Goal: Task Accomplishment & Management: Manage account settings

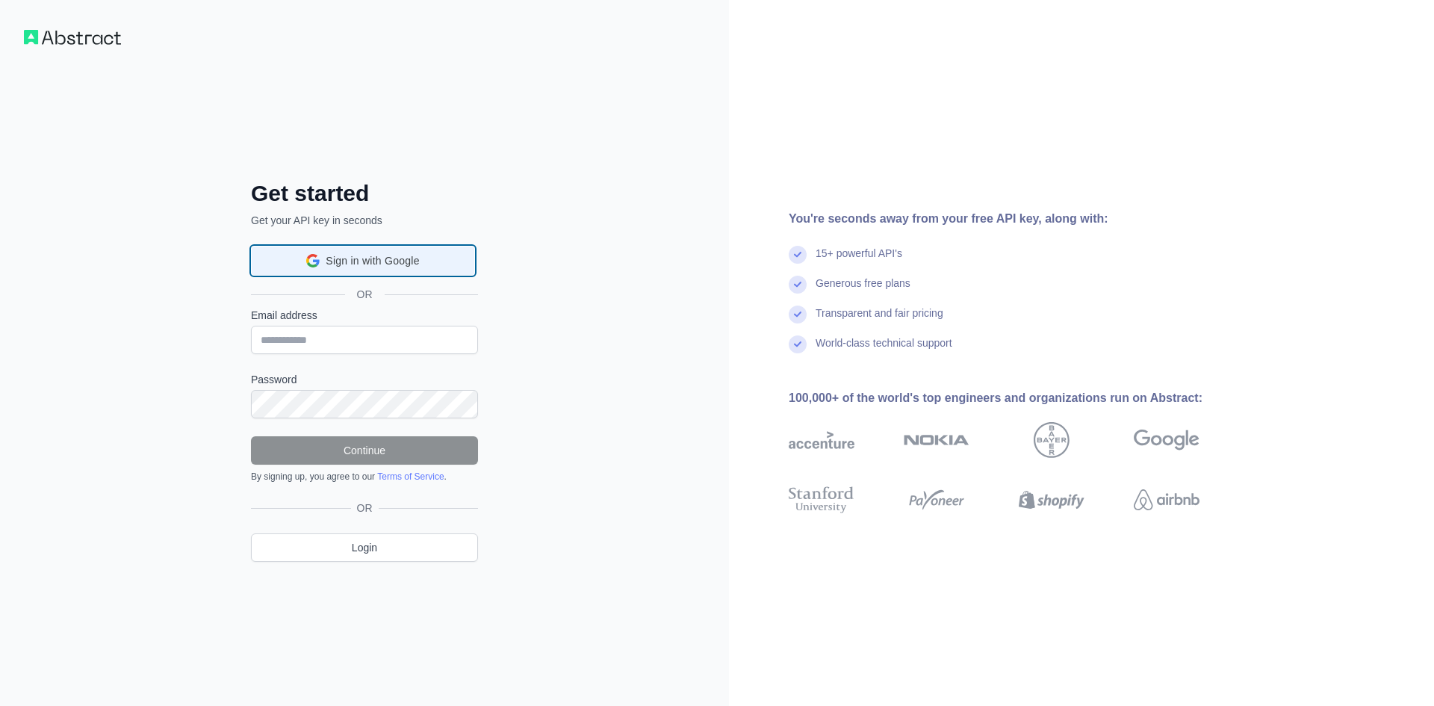
click at [430, 271] on div "Sign in with Google Sign in with Google. Opens in new tab" at bounding box center [363, 261] width 205 height 28
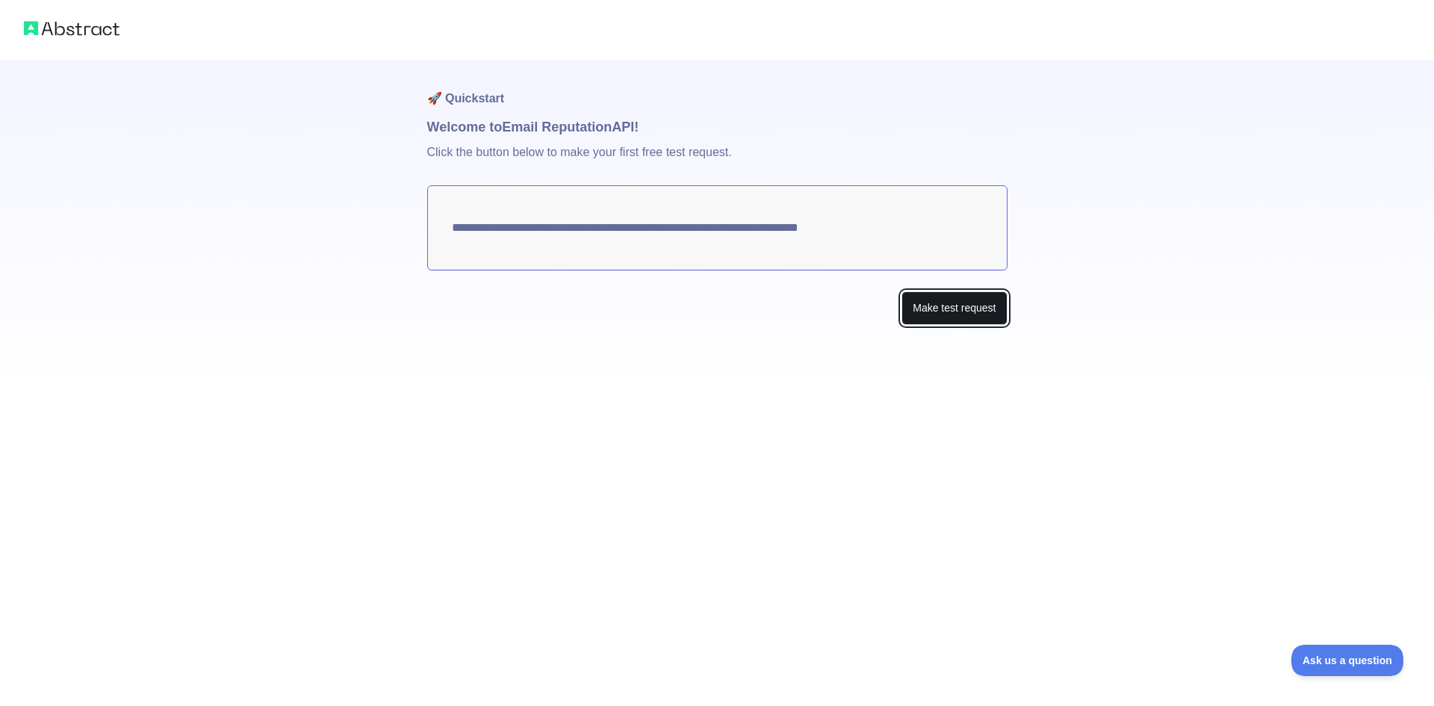
click at [963, 295] on button "Make test request" at bounding box center [954, 308] width 105 height 34
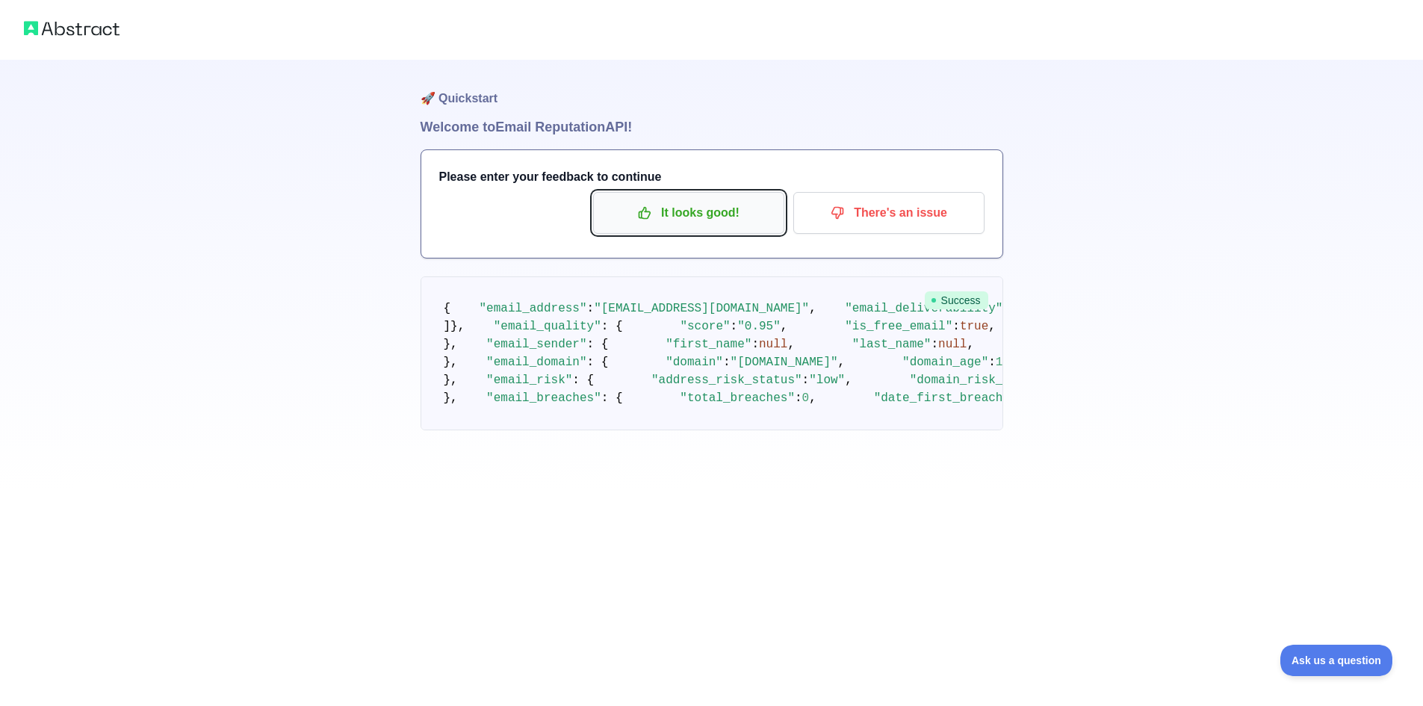
click at [737, 209] on p "It looks good!" at bounding box center [688, 212] width 169 height 25
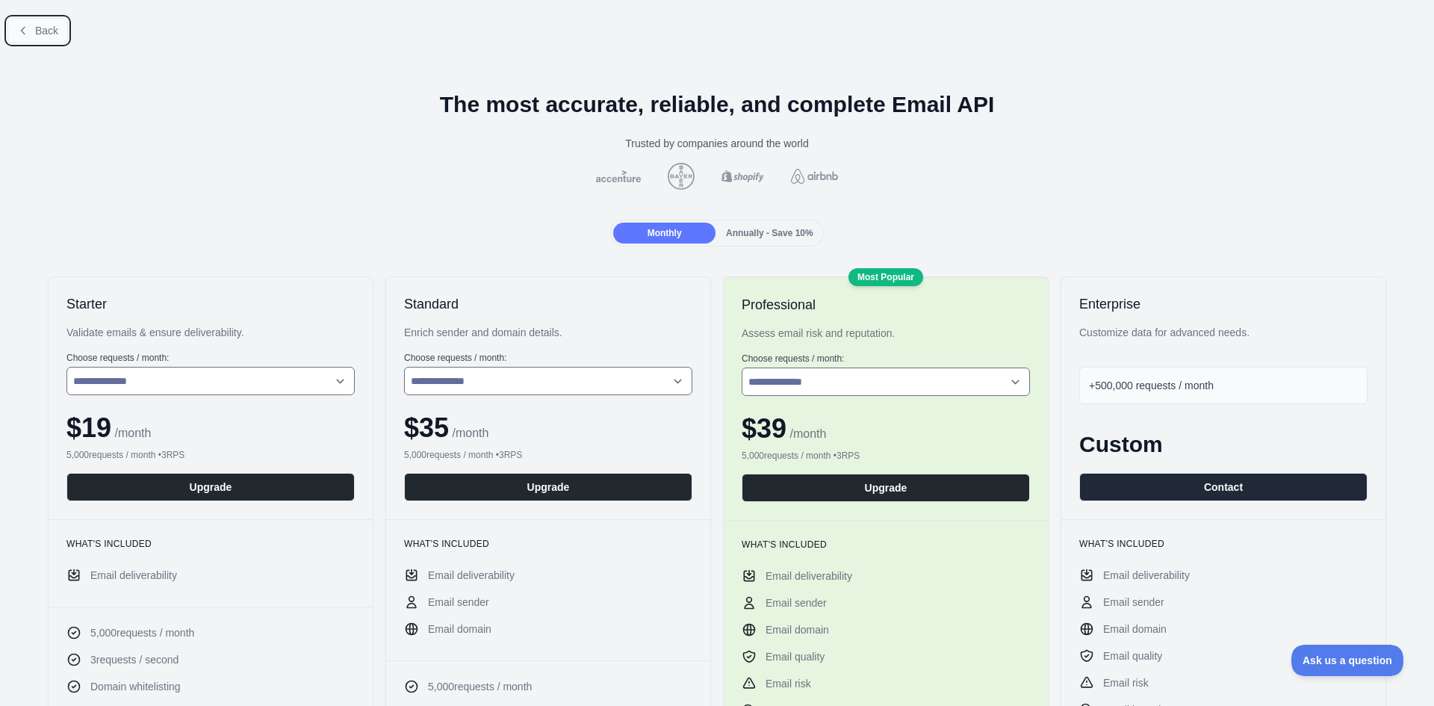
click at [18, 23] on button "Back" at bounding box center [37, 30] width 61 height 25
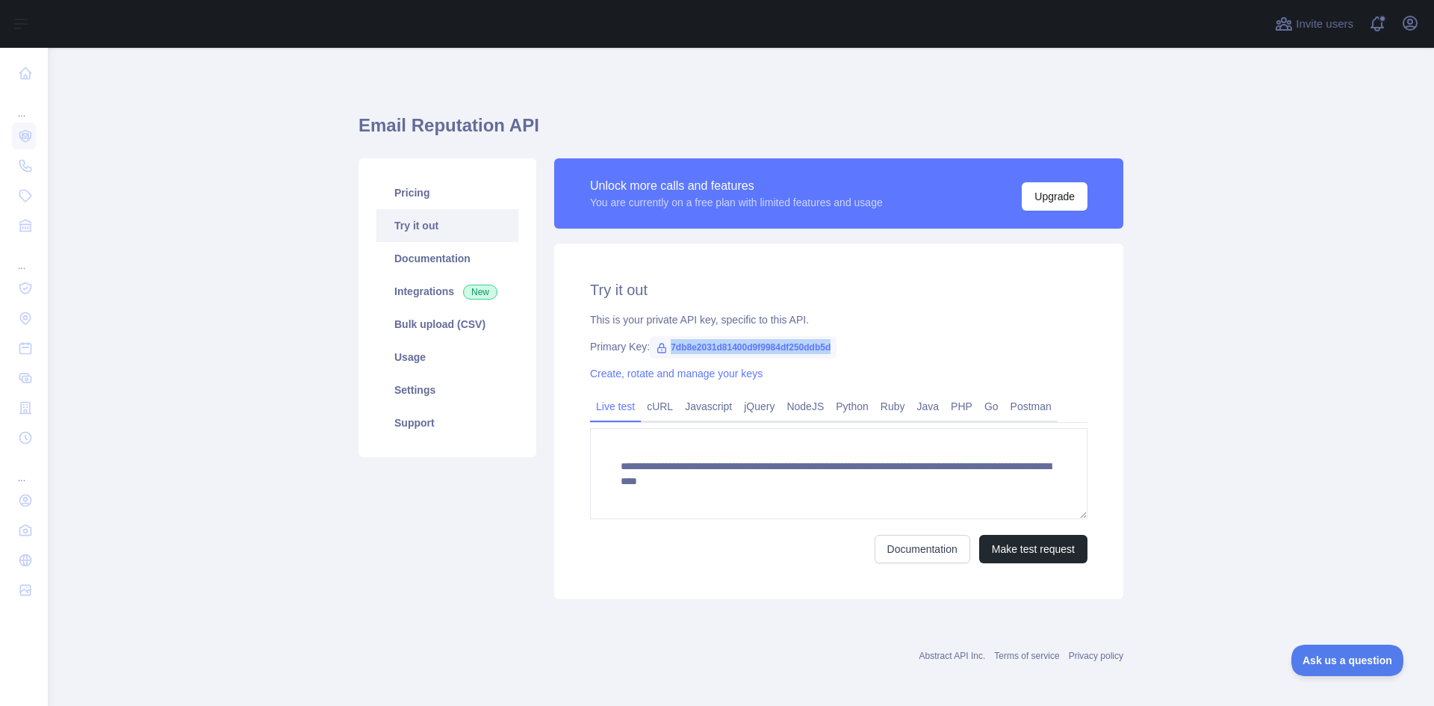
drag, startPoint x: 664, startPoint y: 346, endPoint x: 845, endPoint y: 348, distance: 180.8
click at [845, 348] on div "Primary Key: 7db8e2031d81400d9f9984df250ddb5d" at bounding box center [839, 346] width 498 height 15
copy span "7db8e2031d81400d9f9984df250ddb5d"
click at [429, 403] on link "Settings" at bounding box center [448, 390] width 142 height 33
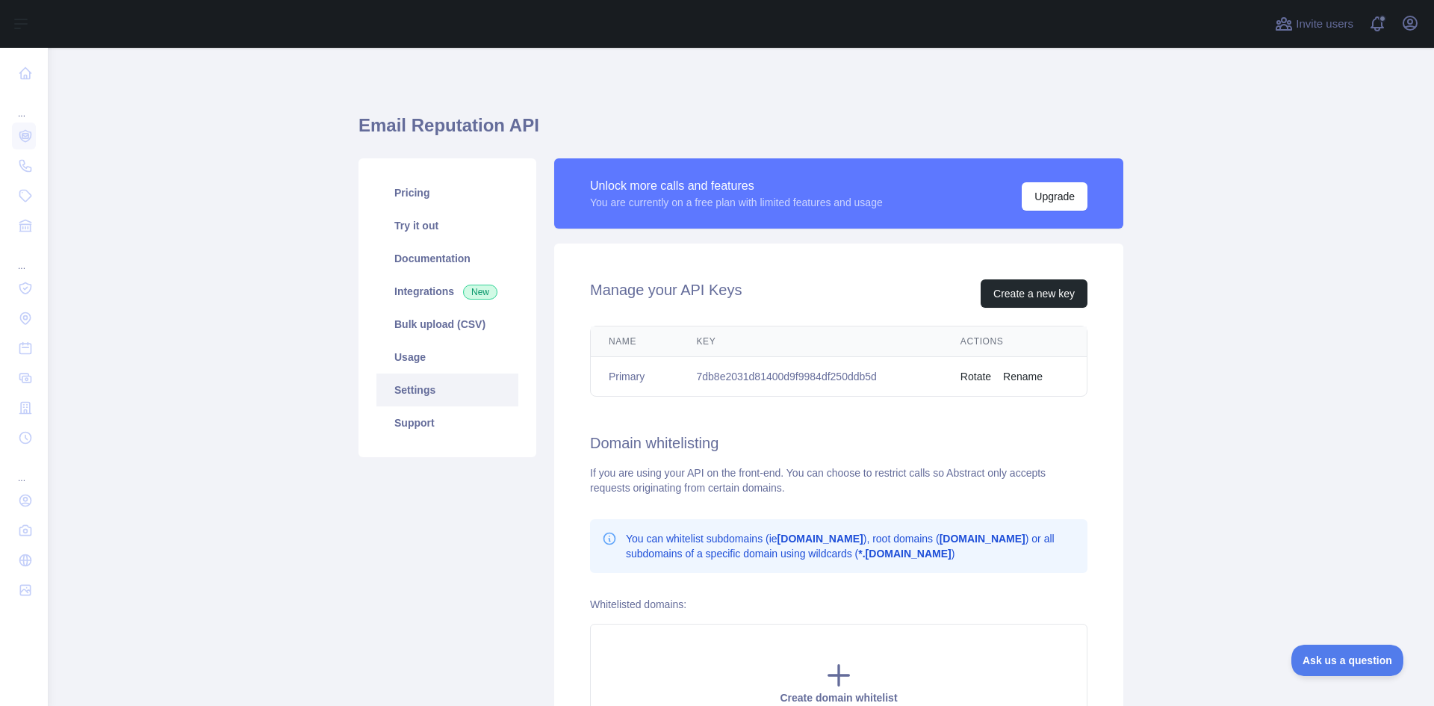
click at [750, 369] on td "7db8e2031d81400d9f9984df250ddb5d" at bounding box center [811, 377] width 264 height 40
drag, startPoint x: 887, startPoint y: 384, endPoint x: 688, endPoint y: 377, distance: 198.9
click at [688, 377] on td "7db8e2031d81400d9f9984df250ddb5d" at bounding box center [811, 377] width 264 height 40
copy td "7db8e2031d81400d9f9984df250ddb5d"
click at [1039, 306] on button "Create a new key" at bounding box center [1034, 293] width 107 height 28
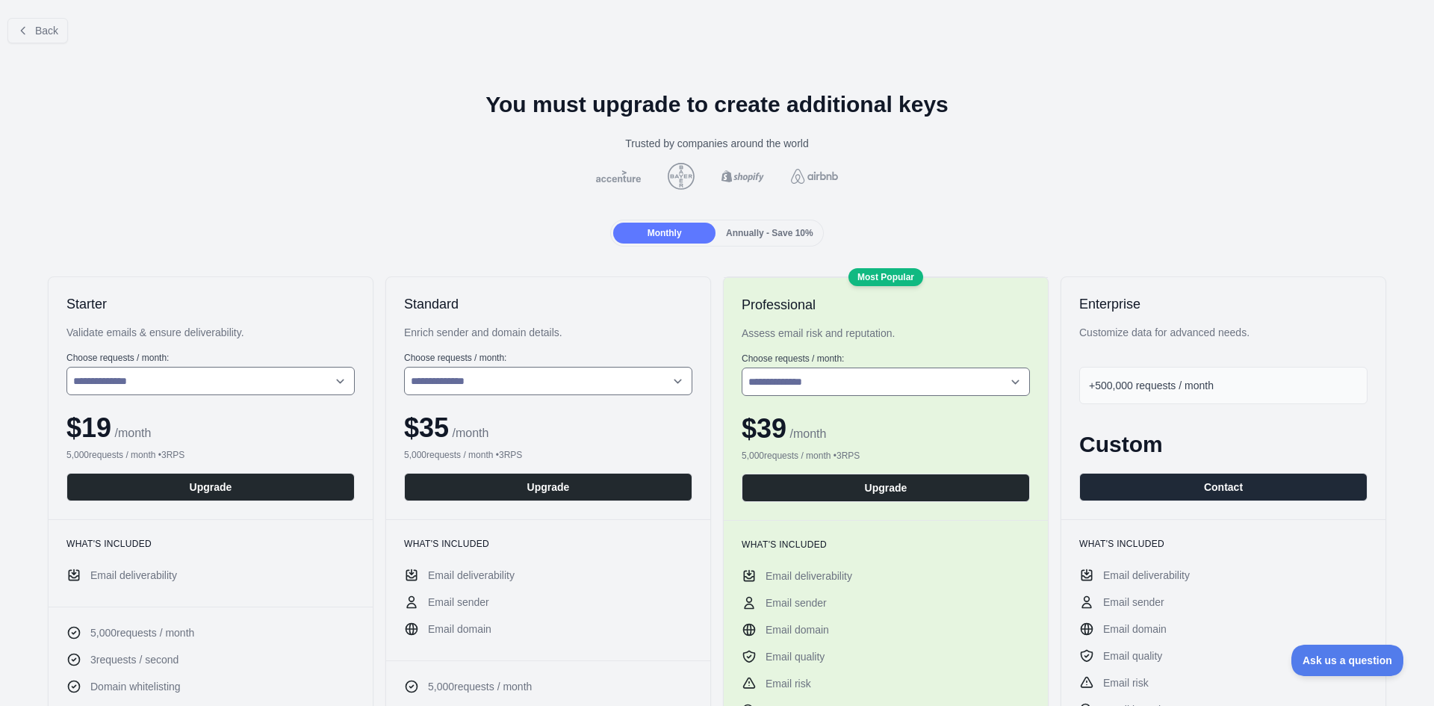
click at [56, 46] on div "Back" at bounding box center [717, 30] width 1434 height 49
click at [54, 43] on button "Back" at bounding box center [37, 30] width 61 height 25
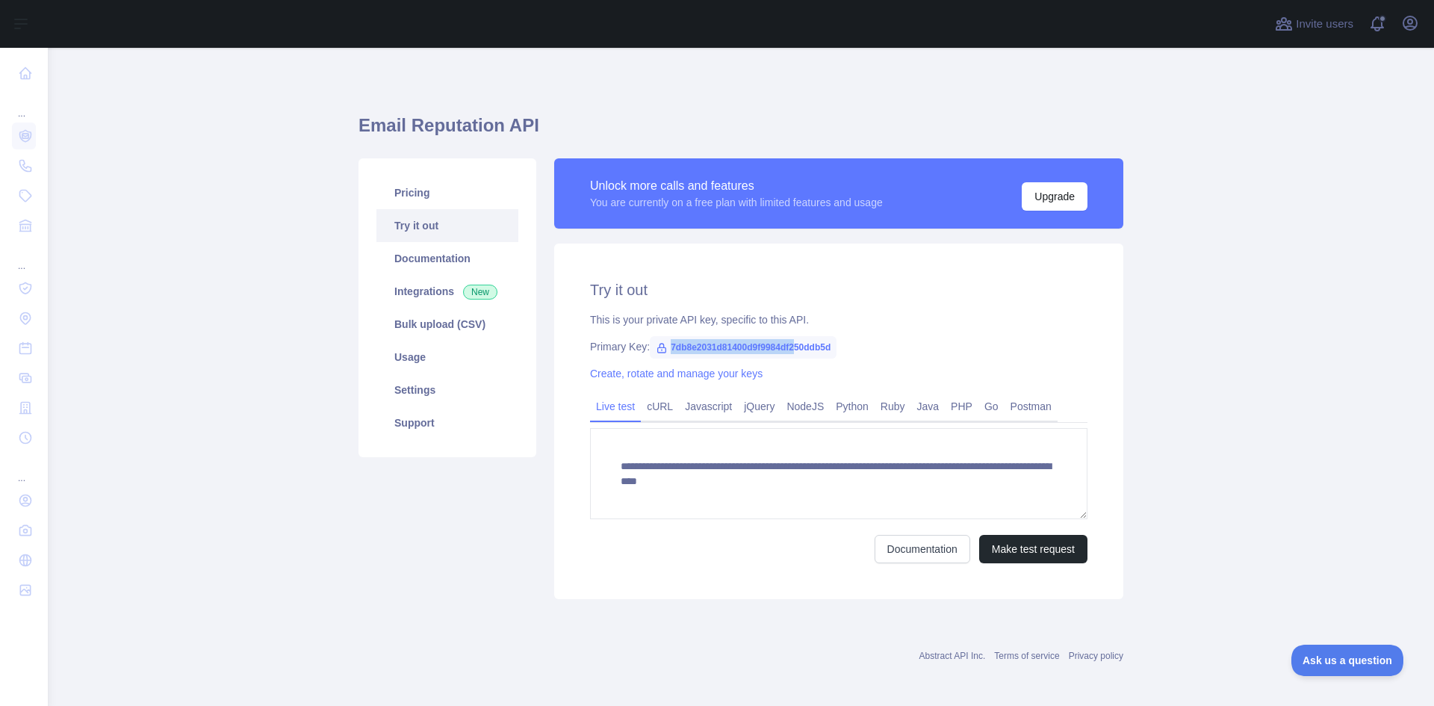
drag, startPoint x: 648, startPoint y: 344, endPoint x: 828, endPoint y: 356, distance: 180.4
click at [828, 356] on span "7db8e2031d81400d9f9984df250ddb5d" at bounding box center [743, 347] width 187 height 22
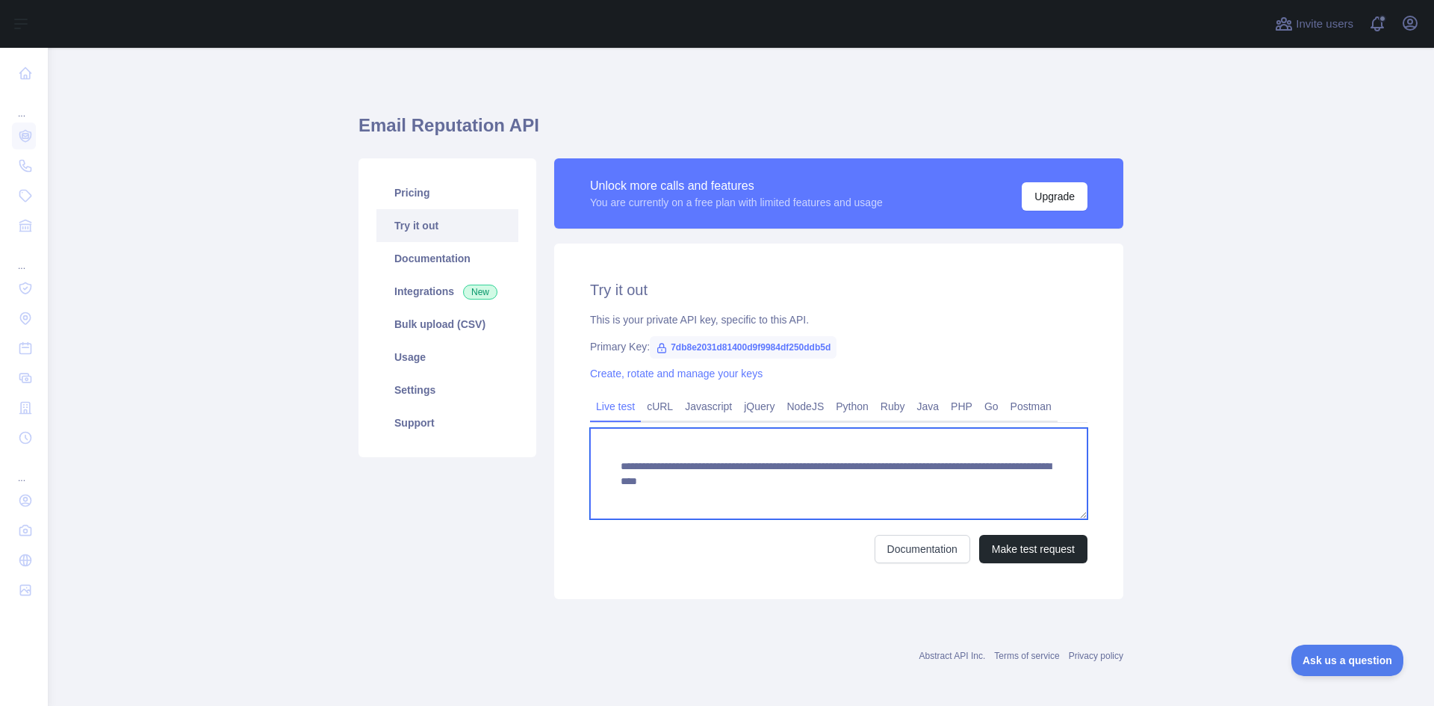
drag, startPoint x: 1041, startPoint y: 472, endPoint x: 1022, endPoint y: 484, distance: 22.2
click at [928, 487] on textarea "**********" at bounding box center [839, 473] width 498 height 91
click at [1038, 486] on textarea "**********" at bounding box center [839, 473] width 498 height 91
drag, startPoint x: 1038, startPoint y: 486, endPoint x: 461, endPoint y: 465, distance: 577.9
click at [461, 465] on div "**********" at bounding box center [741, 378] width 783 height 459
